Goal: Information Seeking & Learning: Understand process/instructions

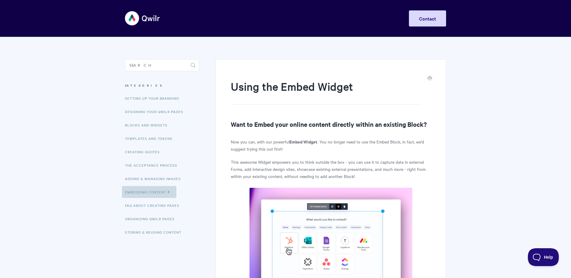
click at [161, 192] on link "Embedding Content" at bounding box center [149, 192] width 54 height 12
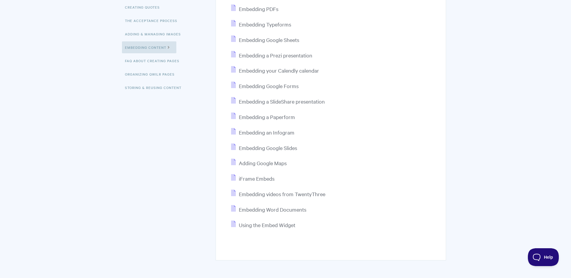
scroll to position [169, 0]
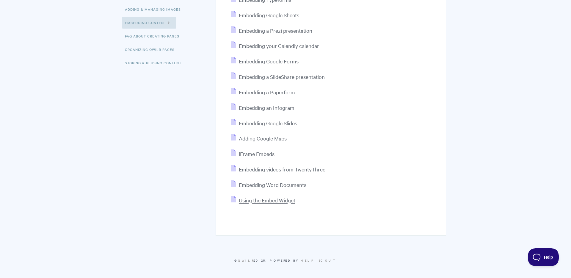
click at [287, 201] on span "Using the Embed Widget" at bounding box center [267, 200] width 57 height 7
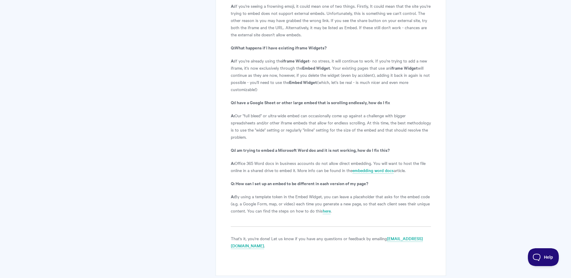
scroll to position [1205, 0]
